Goal: Information Seeking & Learning: Find specific fact

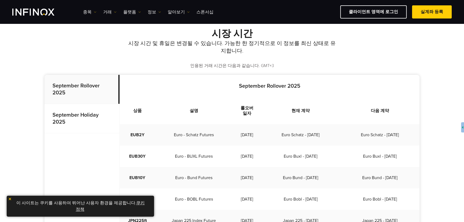
click at [77, 119] on p "September Holiday 2025" at bounding box center [81, 118] width 75 height 29
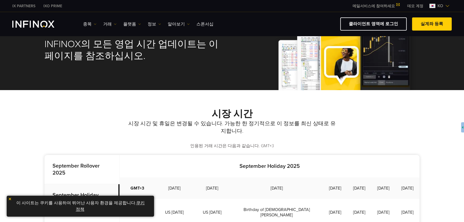
scroll to position [97, 0]
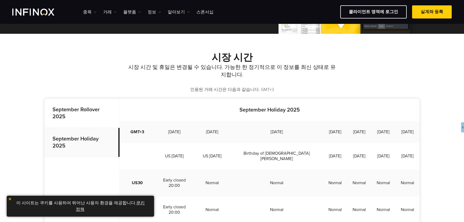
click at [398, 89] on p "인용된 거래 시간은 다음과 같습니다. GMT+3" at bounding box center [231, 90] width 375 height 6
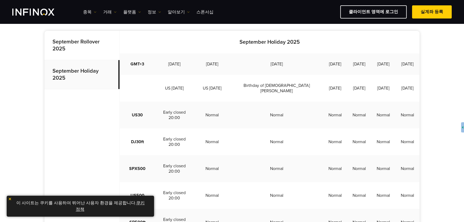
scroll to position [195, 0]
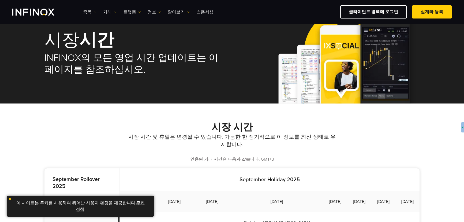
scroll to position [24, 0]
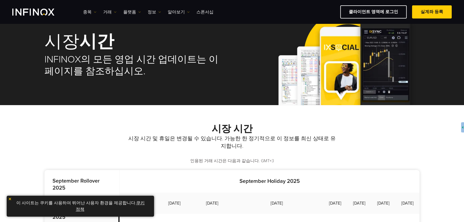
click at [356, 136] on div "시장 시간 시장 시간 및 휴일은 변경될 수 있습니다. 가능한 한 정기적으로 이 정보를 최신 상태로 유지합니다. 인용된 거래 시간은 다음과 같습…" at bounding box center [231, 143] width 375 height 41
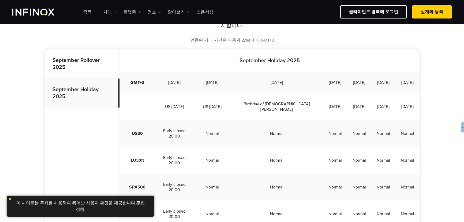
scroll to position [146, 0]
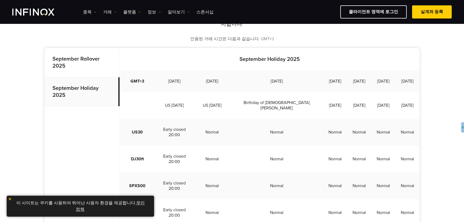
click at [256, 37] on p "인용된 거래 시간은 다음과 같습니다. GMT+3" at bounding box center [231, 39] width 375 height 6
click at [85, 75] on p "September Rollover 2025" at bounding box center [81, 62] width 75 height 29
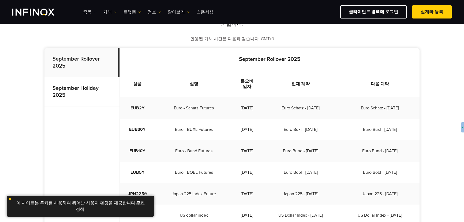
click at [89, 88] on strong "September Holiday 2025" at bounding box center [76, 91] width 46 height 13
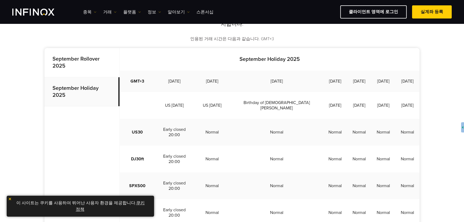
click at [90, 58] on strong "September Rollover 2025" at bounding box center [76, 62] width 47 height 13
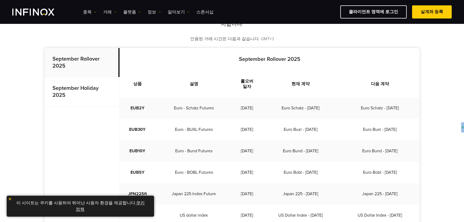
click at [106, 95] on p "September Holiday 2025" at bounding box center [81, 91] width 75 height 29
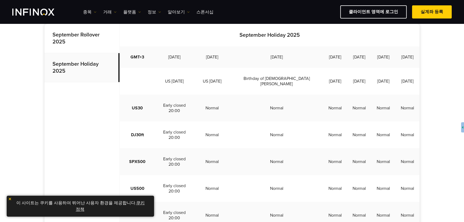
scroll to position [170, 0]
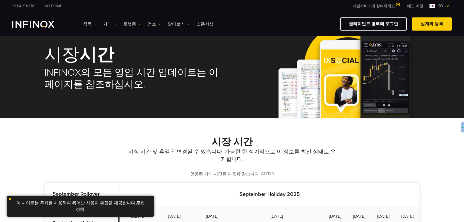
scroll to position [0, 0]
